Goal: Check status: Check status

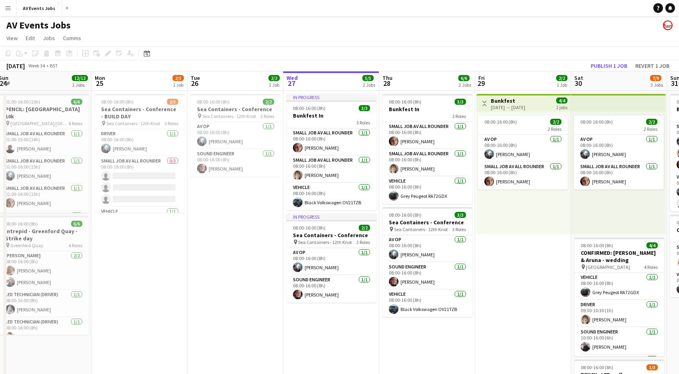
scroll to position [0, 390]
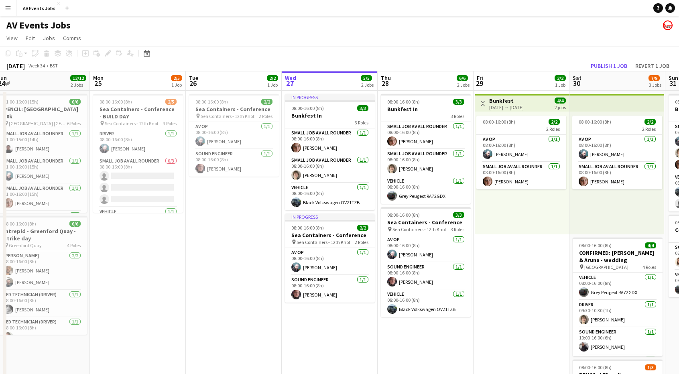
drag, startPoint x: 426, startPoint y: 241, endPoint x: 227, endPoint y: 250, distance: 198.6
click at [227, 250] on app-calendar-viewport "Wed 20 7/8 2 Jobs Thu 21 4/4 2 Jobs Fri 22 2/2 2 Jobs Sat 23 Sun 24 12/12 2 Job…" at bounding box center [339, 282] width 679 height 422
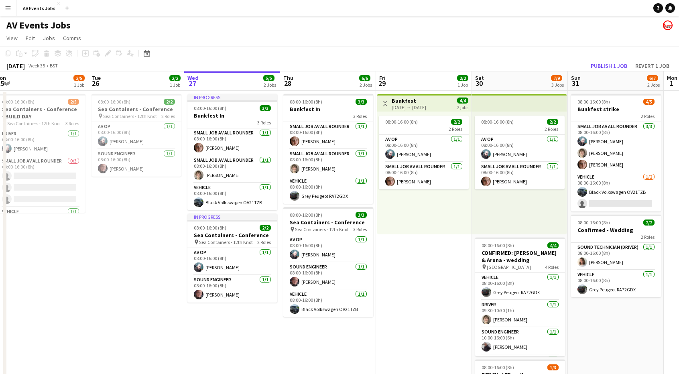
scroll to position [0, 321]
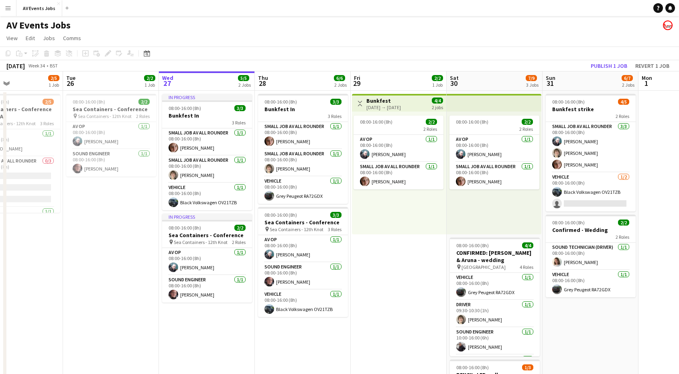
drag, startPoint x: 244, startPoint y: 243, endPoint x: 121, endPoint y: 225, distance: 124.1
click at [121, 225] on app-calendar-viewport "Fri 22 2/2 2 Jobs Sat 23 Sun 24 12/12 2 Jobs Mon 25 2/5 1 Job Tue 26 2/2 1 Job …" at bounding box center [339, 282] width 679 height 422
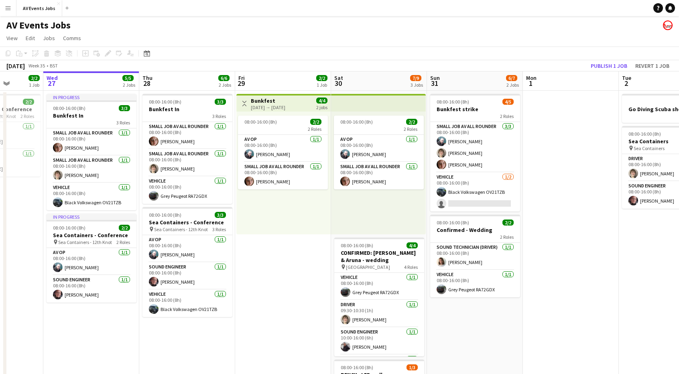
scroll to position [0, 249]
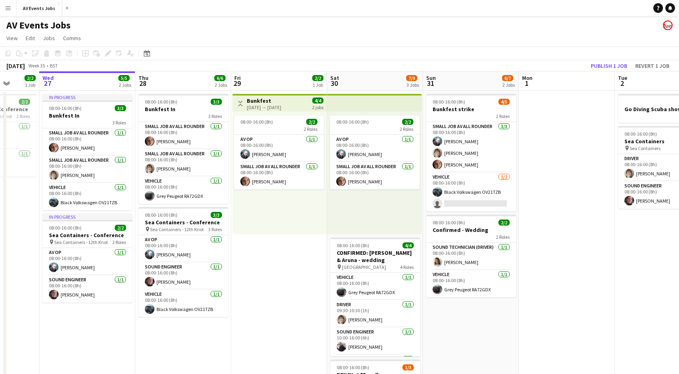
drag, startPoint x: 416, startPoint y: 243, endPoint x: 302, endPoint y: 247, distance: 113.3
click at [304, 247] on app-calendar-viewport "Sun 24 12/12 2 Jobs Mon 25 2/5 1 Job Tue 26 2/2 1 Job Wed 27 5/5 2 Jobs Thu 28 …" at bounding box center [339, 282] width 679 height 422
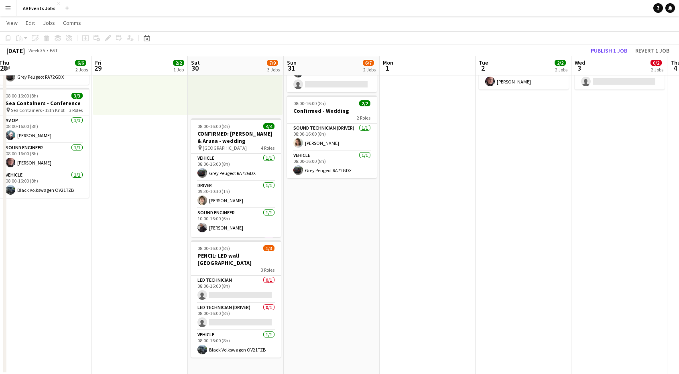
scroll to position [0, 390]
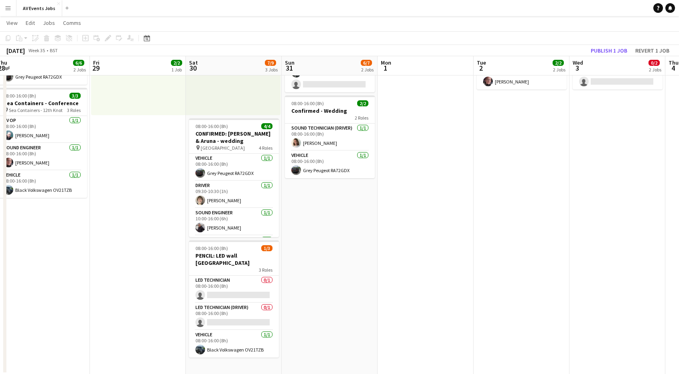
drag, startPoint x: 586, startPoint y: 176, endPoint x: 445, endPoint y: 247, distance: 157.9
click at [445, 247] on app-calendar-viewport "Sun 24 12/12 2 Jobs Mon 25 2/5 1 Job Tue 26 2/2 1 Job Wed 27 5/5 2 Jobs Thu 28 …" at bounding box center [339, 144] width 679 height 462
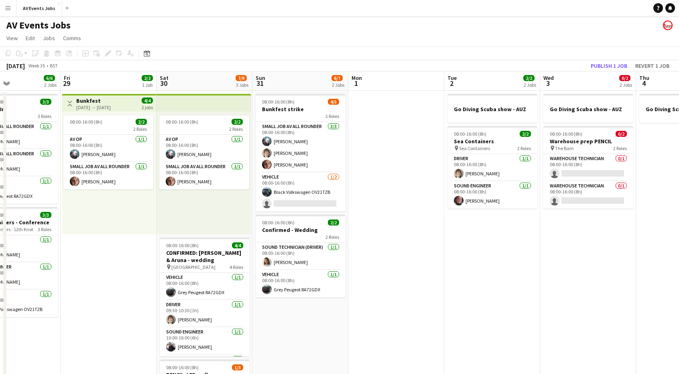
scroll to position [0, 231]
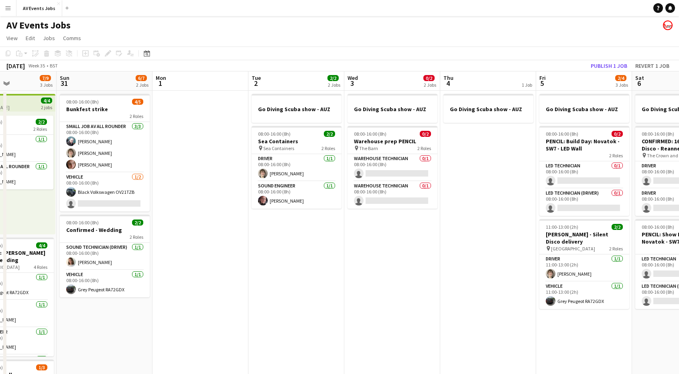
drag, startPoint x: 459, startPoint y: 247, endPoint x: 342, endPoint y: 239, distance: 116.7
click at [342, 239] on app-calendar-viewport "Thu 28 6/6 2 Jobs Fri 29 2/2 1 Job Sat 30 7/9 3 Jobs Sun 31 6/7 2 Jobs Mon 1 Tu…" at bounding box center [339, 282] width 679 height 422
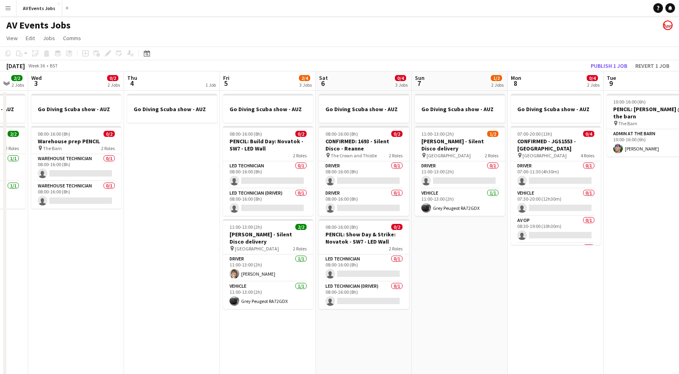
scroll to position [0, 279]
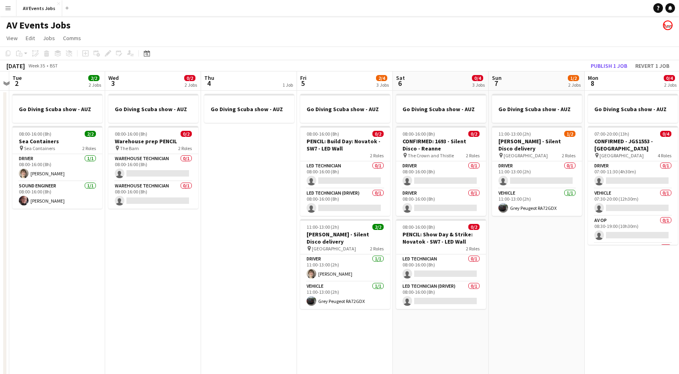
drag, startPoint x: 461, startPoint y: 249, endPoint x: 221, endPoint y: 257, distance: 239.5
click at [221, 257] on app-calendar-viewport "Sat 30 7/9 3 Jobs Sun 31 6/7 2 Jobs Mon 1 Tue 2 2/2 2 Jobs Wed 3 0/2 2 Jobs Thu…" at bounding box center [339, 282] width 679 height 422
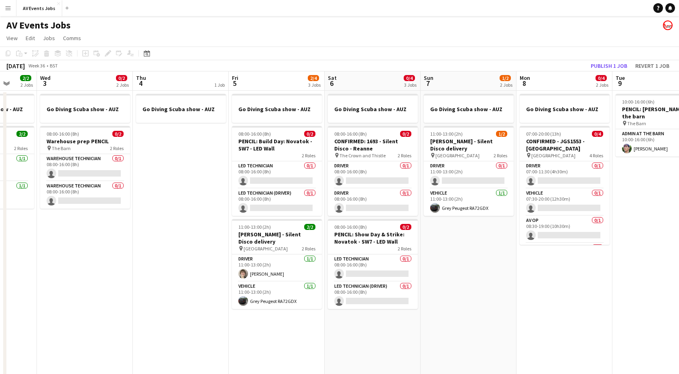
scroll to position [0, 361]
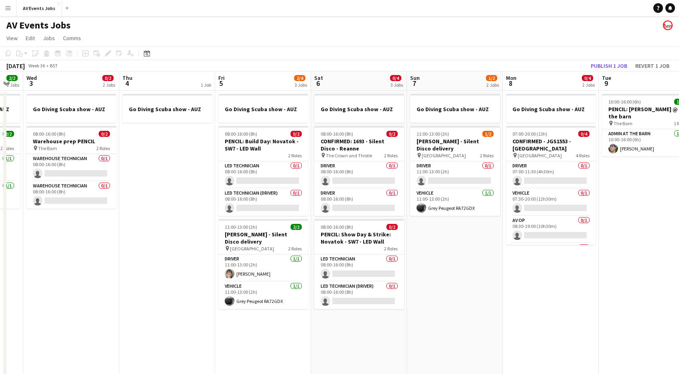
drag, startPoint x: 594, startPoint y: 278, endPoint x: 514, endPoint y: 265, distance: 81.0
click at [514, 265] on app-calendar-viewport "Sat 30 7/9 3 Jobs Sun 31 6/7 2 Jobs Mon 1 Tue 2 2/2 2 Jobs Wed 3 0/2 2 Jobs Thu…" at bounding box center [339, 282] width 679 height 422
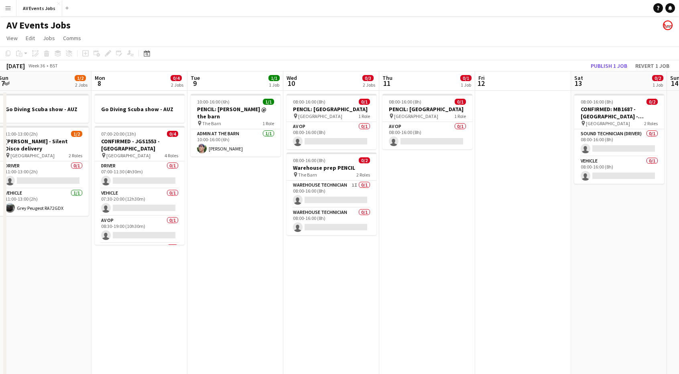
scroll to position [0, 389]
drag, startPoint x: 638, startPoint y: 198, endPoint x: 245, endPoint y: 180, distance: 393.9
click at [245, 180] on app-calendar-viewport "Wed 3 0/2 2 Jobs Thu 4 1 Job Fri 5 2/4 3 Jobs Sat 6 0/4 3 Jobs Sun 7 1/2 2 Jobs…" at bounding box center [339, 282] width 679 height 422
click at [418, 36] on app-page-menu "View Day view expanded Day view collapsed Month view Date picker Jump to [DATE]…" at bounding box center [339, 38] width 679 height 15
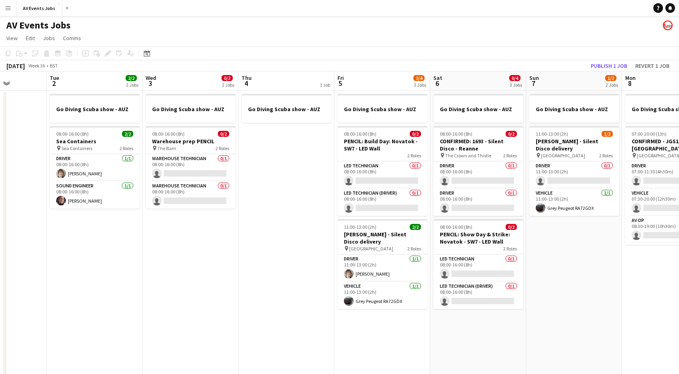
drag, startPoint x: 521, startPoint y: 293, endPoint x: 705, endPoint y: 231, distance: 194.0
click at [679, 231] on html "Menu Boards Boards Boards All jobs Status Workforce Workforce My Workforce Recr…" at bounding box center [339, 247] width 679 height 494
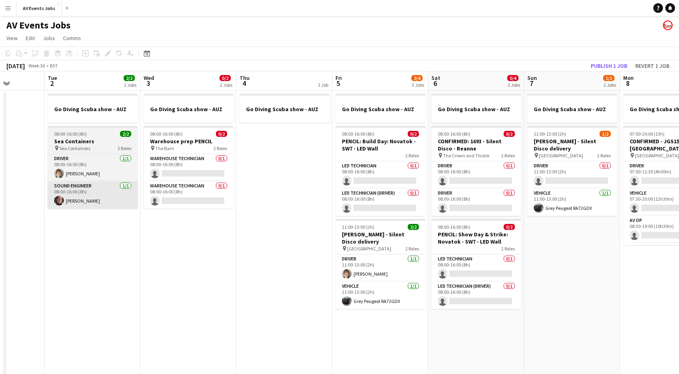
drag, startPoint x: 130, startPoint y: 256, endPoint x: 117, endPoint y: 201, distance: 56.8
click at [101, 210] on app-calendar-viewport "Sat 30 7/9 3 Jobs Sun 31 6/7 2 Jobs Mon 1 Tue 2 2/2 2 Jobs Wed 3 0/2 2 Jobs Thu…" at bounding box center [339, 282] width 679 height 422
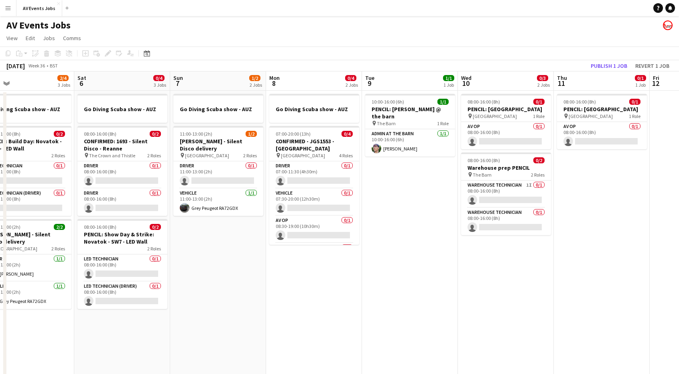
scroll to position [0, 252]
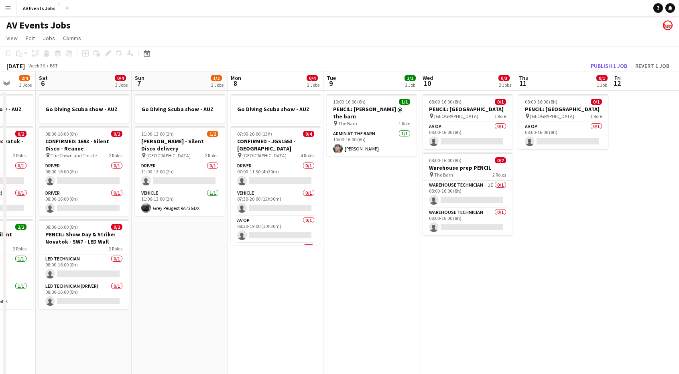
drag, startPoint x: 318, startPoint y: 244, endPoint x: 171, endPoint y: 233, distance: 147.8
click at [171, 233] on app-calendar-viewport "Wed 3 0/2 2 Jobs Thu 4 1 Job Fri 5 2/4 3 Jobs Sat 6 0/4 3 Jobs Sun 7 1/2 2 Jobs…" at bounding box center [339, 282] width 679 height 422
click at [300, 311] on app-date-cell "Go Diving Scuba show - AUZ 07:00-20:00 (13h) 0/4 CONFIRMED - JGS1553 - [GEOGRAP…" at bounding box center [276, 292] width 96 height 403
